Goal: Information Seeking & Learning: Learn about a topic

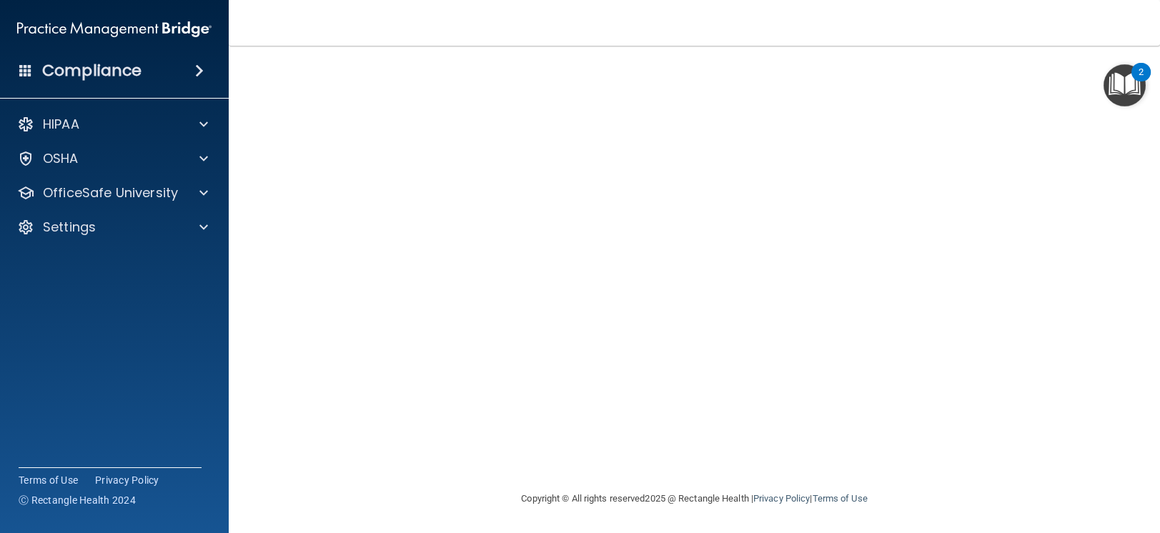
scroll to position [79, 0]
click at [869, 399] on div "Copyright © All rights reserved 2025 @ Rectangle Health | Privacy Policy | Term…" at bounding box center [695, 499] width 522 height 46
click at [869, 21] on nav "Toggle navigation [PERSON_NAME] [EMAIL_ADDRESS][DOMAIN_NAME] Manage My Enterpri…" at bounding box center [695, 23] width 932 height 46
click at [869, 32] on nav "Toggle navigation [PERSON_NAME] [EMAIL_ADDRESS][DOMAIN_NAME] Manage My Enterpri…" at bounding box center [695, 23] width 932 height 46
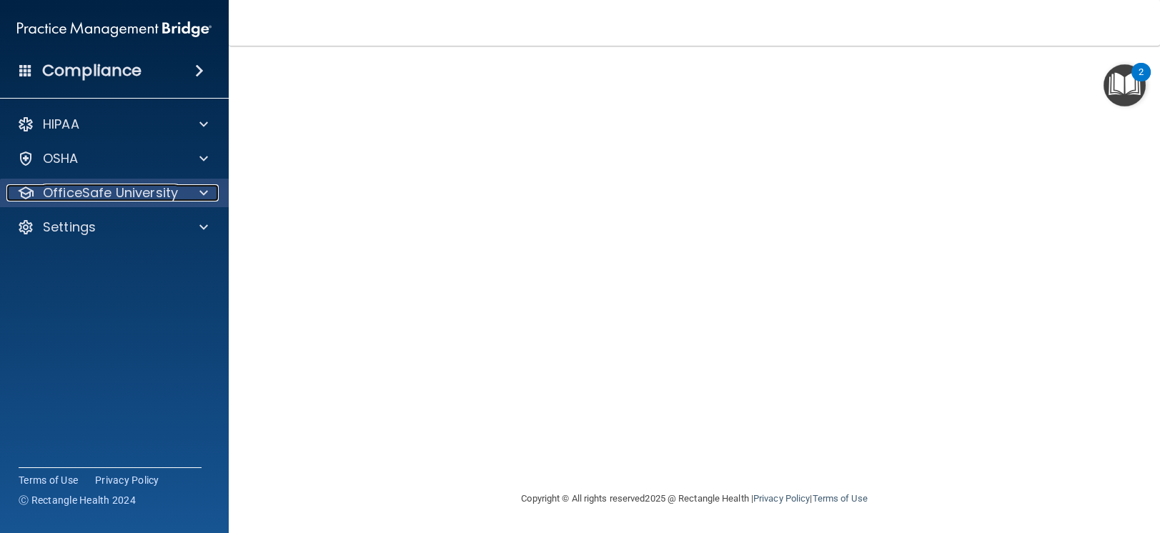
click at [137, 189] on p "OfficeSafe University" at bounding box center [110, 192] width 135 height 17
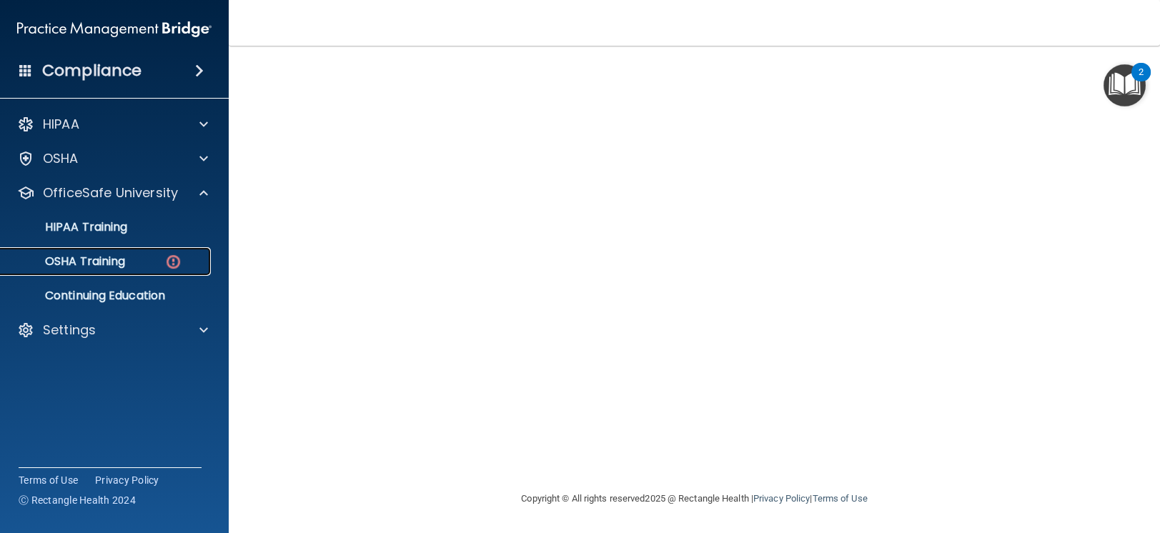
click at [174, 260] on img at bounding box center [173, 262] width 18 height 18
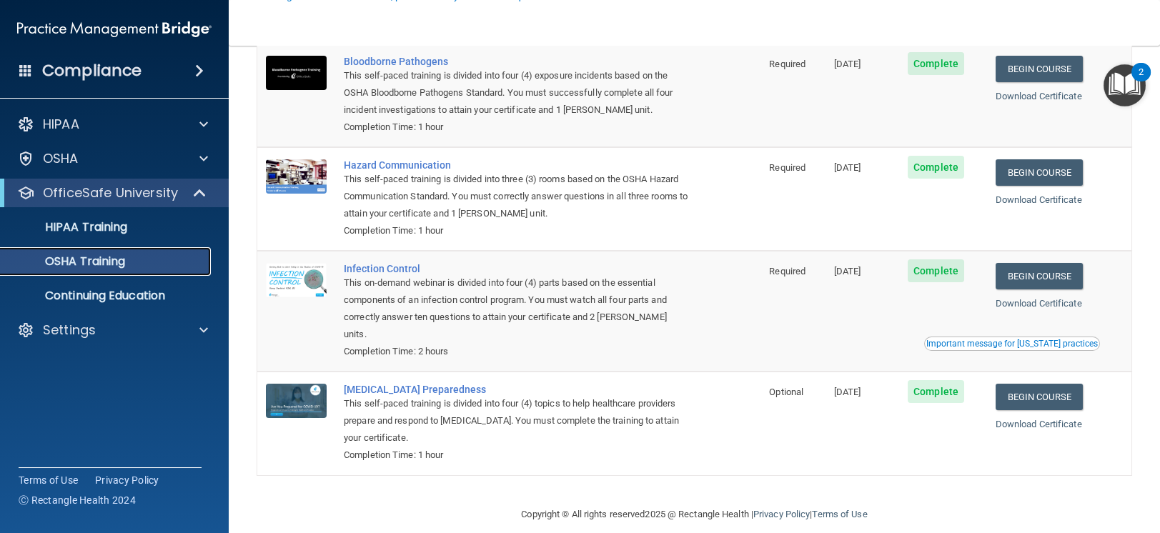
scroll to position [117, 0]
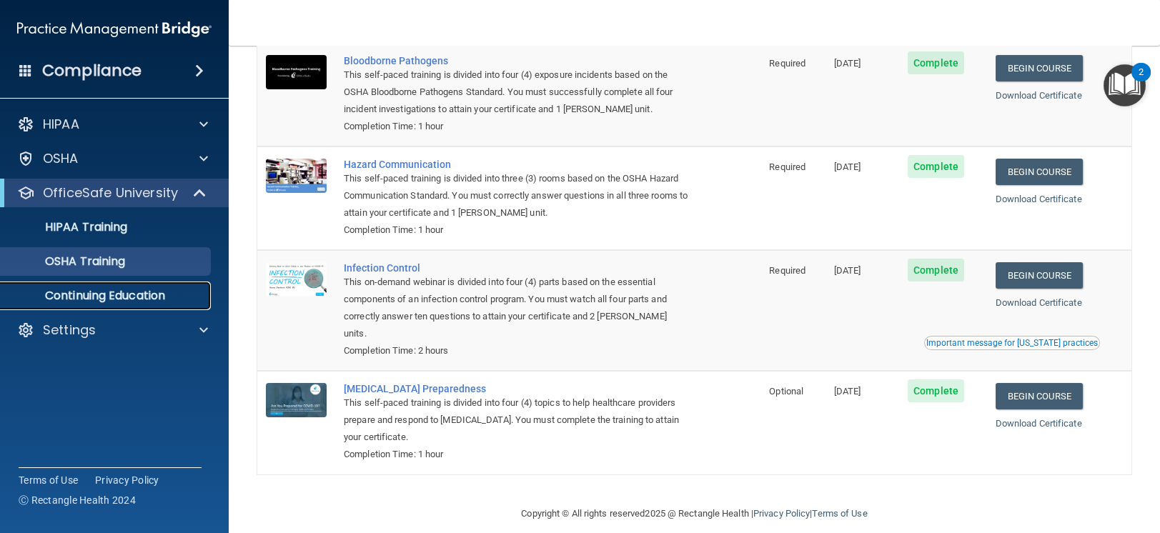
click at [82, 290] on p "Continuing Education" at bounding box center [106, 296] width 195 height 14
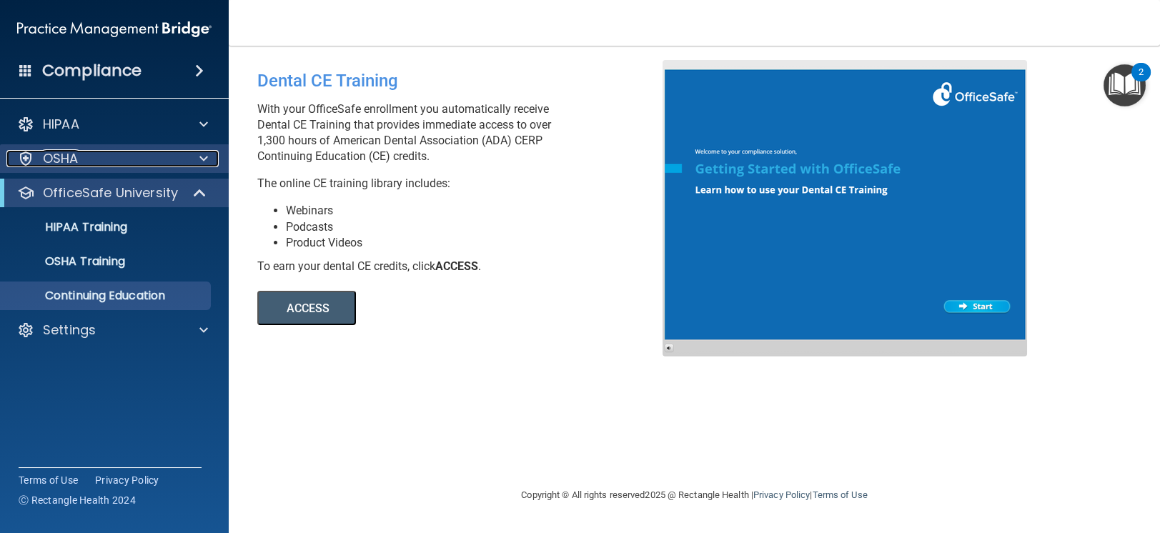
click at [79, 161] on div "OSHA" at bounding box center [94, 158] width 177 height 17
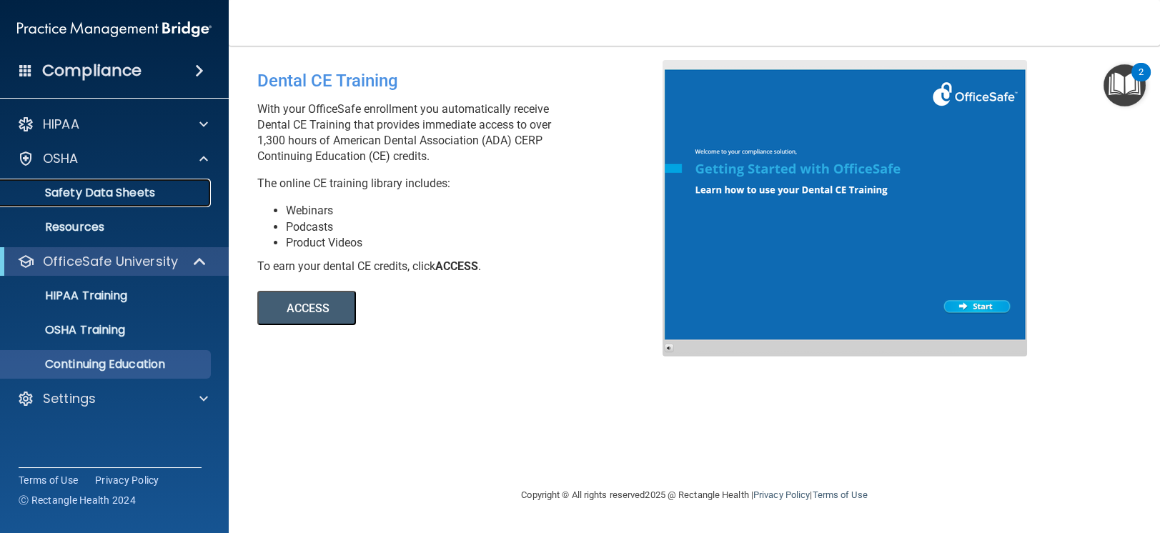
click at [100, 197] on p "Safety Data Sheets" at bounding box center [106, 193] width 195 height 14
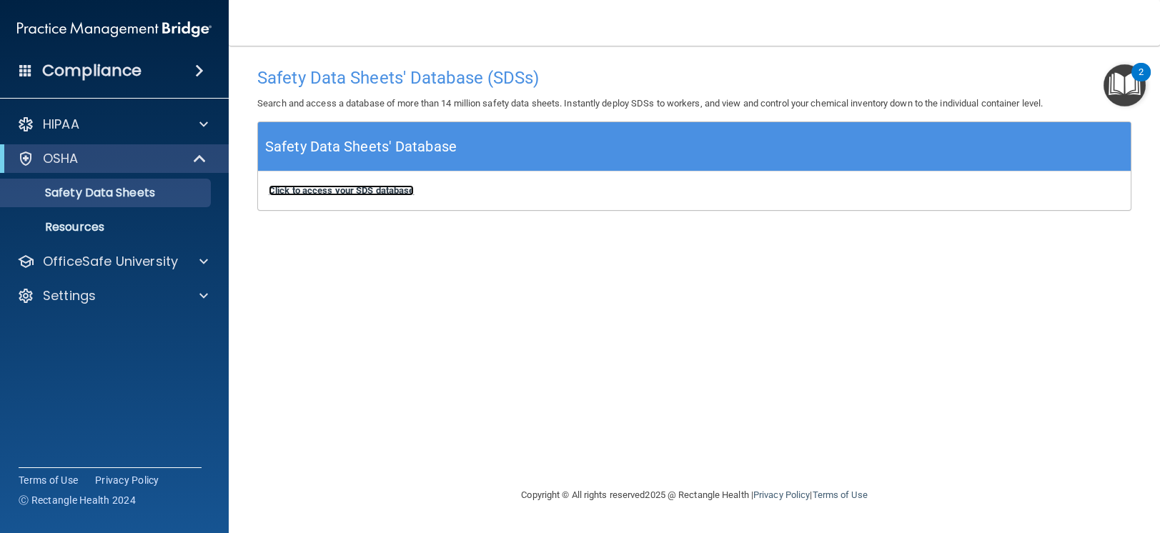
click at [382, 192] on b "Click to access your SDS database" at bounding box center [341, 190] width 145 height 11
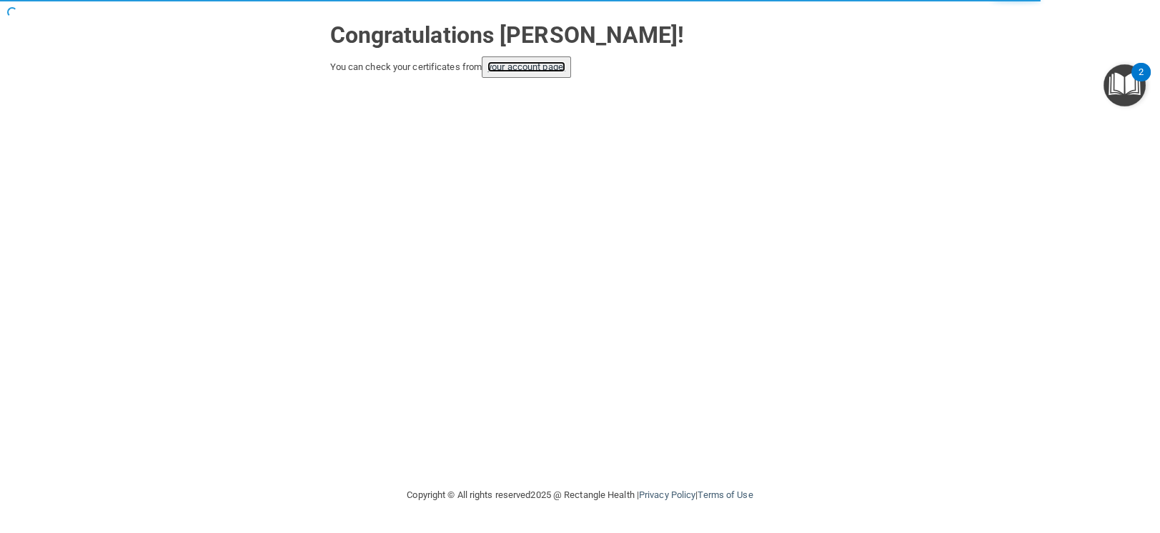
click at [535, 65] on link "your account page!" at bounding box center [527, 66] width 78 height 11
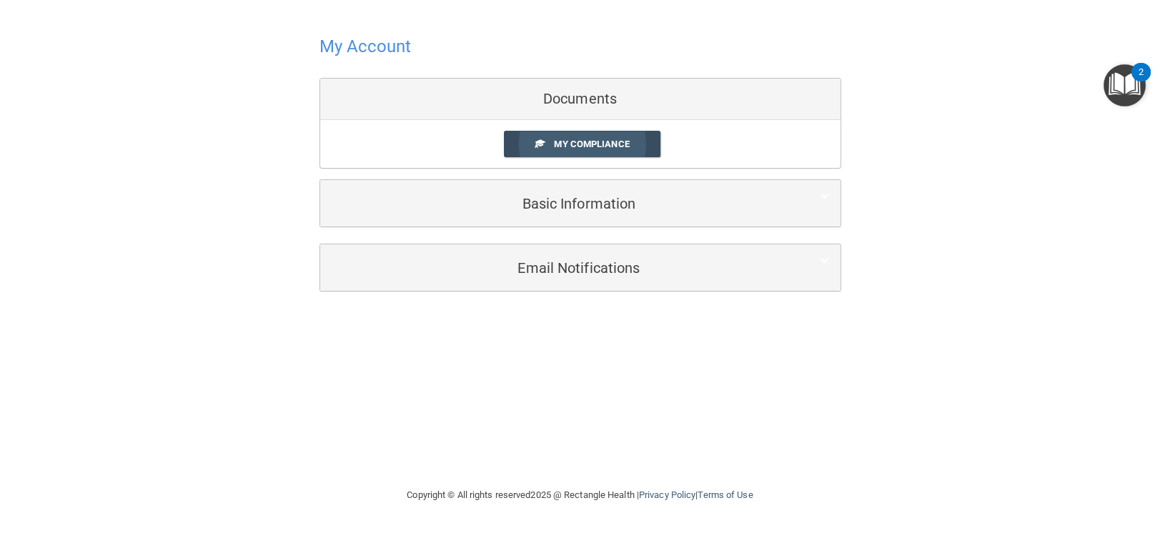
click at [560, 142] on span "My Compliance" at bounding box center [591, 144] width 75 height 11
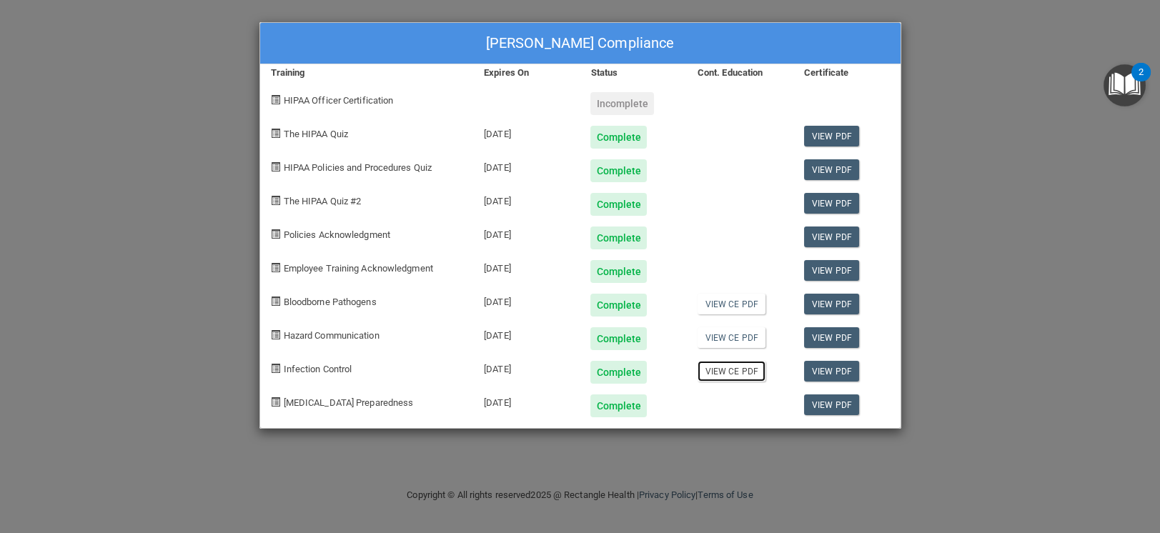
click at [739, 370] on link "View CE PDF" at bounding box center [732, 371] width 68 height 21
click at [734, 337] on link "View CE PDF" at bounding box center [732, 337] width 68 height 21
click at [736, 304] on link "View CE PDF" at bounding box center [732, 304] width 68 height 21
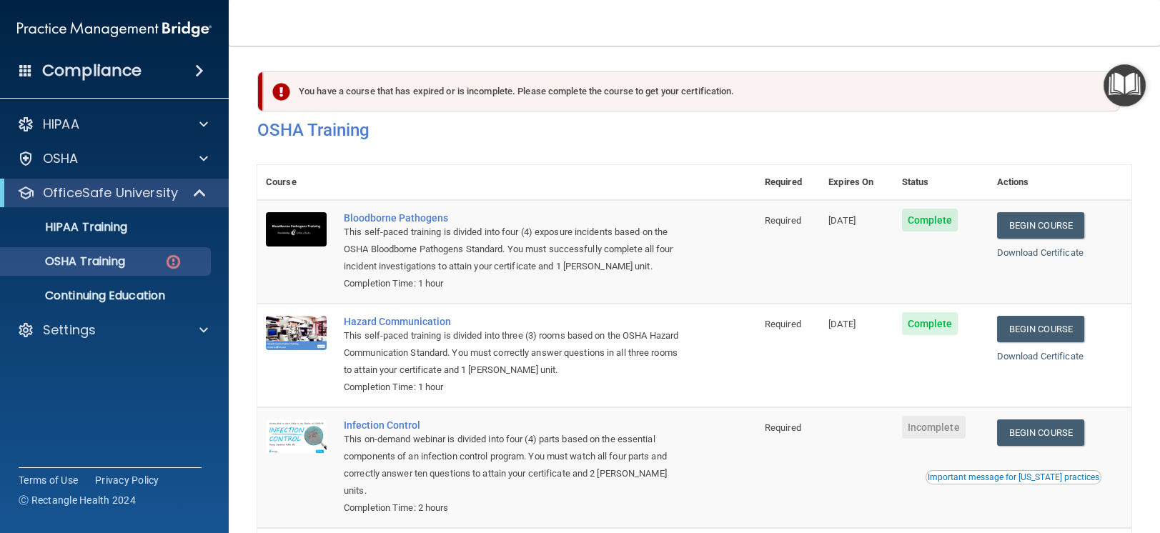
scroll to position [157, 0]
